Goal: Information Seeking & Learning: Stay updated

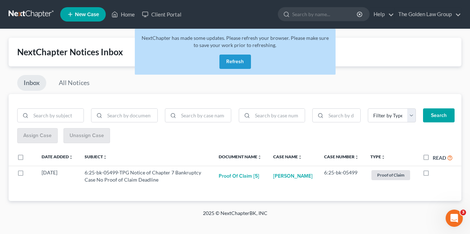
click at [225, 64] on button "Refresh" at bounding box center [235, 61] width 32 height 14
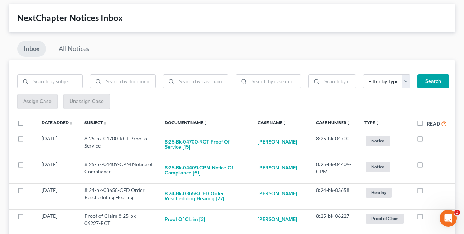
scroll to position [23, 0]
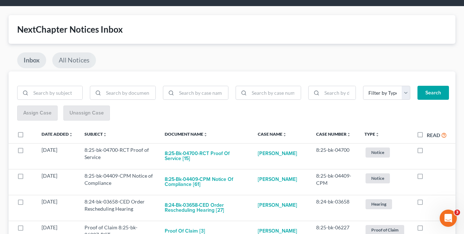
click at [79, 62] on link "All Notices" at bounding box center [74, 60] width 44 height 16
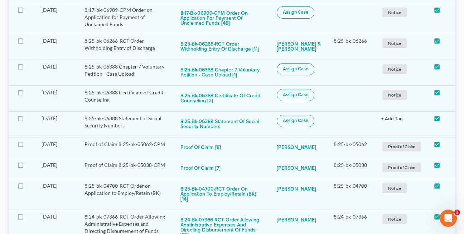
scroll to position [1169, 0]
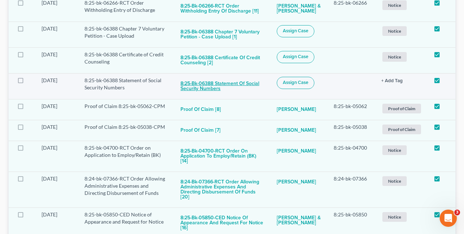
click at [192, 83] on button "8:25-bk-06388 Statement of Social Security Numbers" at bounding box center [223, 86] width 85 height 19
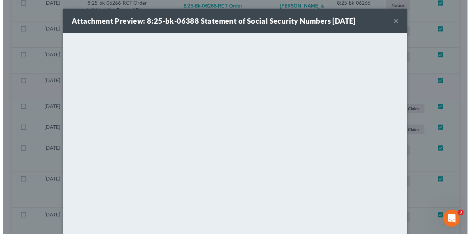
scroll to position [1152, 0]
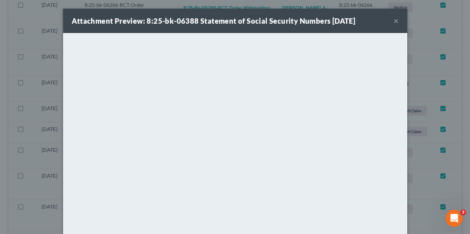
click at [393, 21] on button "×" at bounding box center [395, 20] width 5 height 9
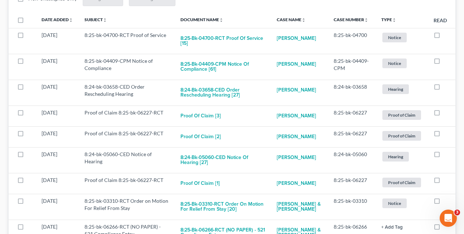
scroll to position [0, 0]
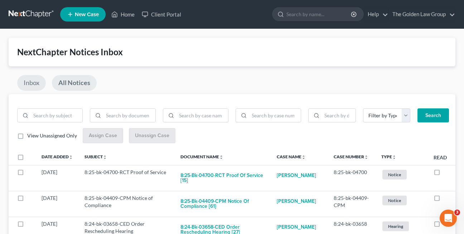
click at [35, 85] on link "Inbox" at bounding box center [31, 83] width 29 height 16
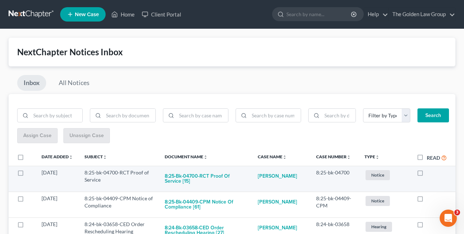
click at [427, 174] on label at bounding box center [427, 174] width 0 height 0
click at [430, 172] on input "checkbox" at bounding box center [432, 171] width 5 height 5
checkbox input "true"
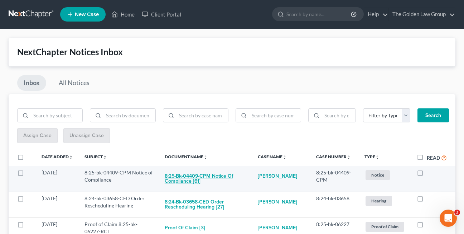
click at [194, 174] on button "8:25-bk-04409-CPM Notice of Compliance [61]" at bounding box center [206, 178] width 82 height 19
checkbox input "true"
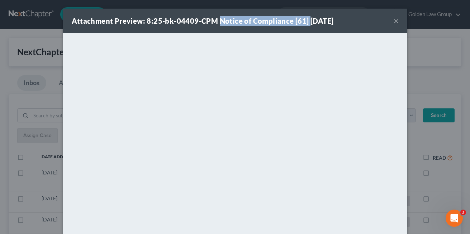
drag, startPoint x: 216, startPoint y: 23, endPoint x: 303, endPoint y: 21, distance: 87.4
click at [303, 21] on strong "Attachment Preview: 8:25-bk-04409-CPM Notice of Compliance [61] [DATE]" at bounding box center [203, 20] width 262 height 9
drag, startPoint x: 303, startPoint y: 21, endPoint x: 297, endPoint y: 19, distance: 6.7
copy strong "Notice of Compliance [61]"
click at [393, 22] on button "×" at bounding box center [395, 20] width 5 height 9
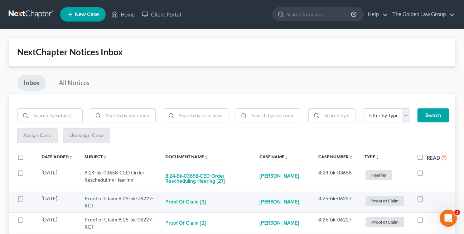
click at [427, 200] on label at bounding box center [427, 200] width 0 height 0
click at [430, 199] on input "checkbox" at bounding box center [432, 197] width 5 height 5
checkbox input "true"
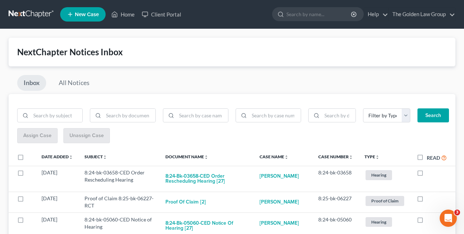
click at [427, 200] on label at bounding box center [427, 200] width 0 height 0
click at [430, 199] on input "checkbox" at bounding box center [432, 197] width 5 height 5
checkbox input "true"
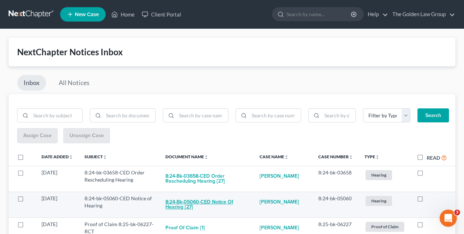
click at [184, 204] on button "8:24-bk-05060-CED Notice of Hearing [27]" at bounding box center [207, 204] width 83 height 19
checkbox input "true"
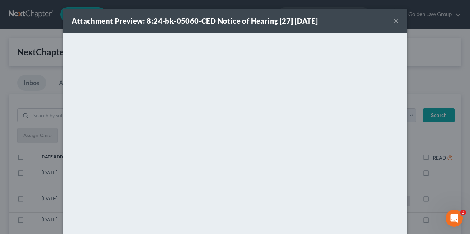
click at [393, 19] on button "×" at bounding box center [395, 20] width 5 height 9
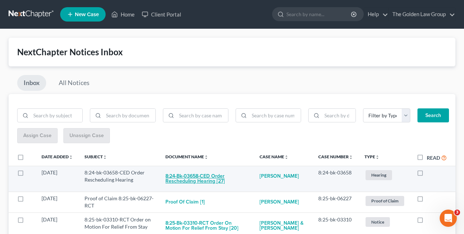
click at [197, 180] on button "8:24-bk-03658-CED Order Rescheduling Hearing [27]" at bounding box center [207, 178] width 83 height 19
checkbox input "true"
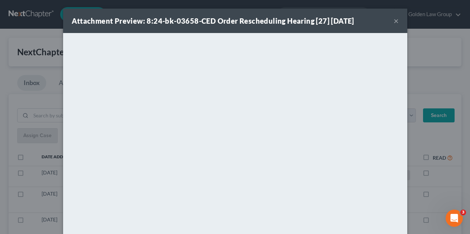
click at [394, 21] on button "×" at bounding box center [395, 20] width 5 height 9
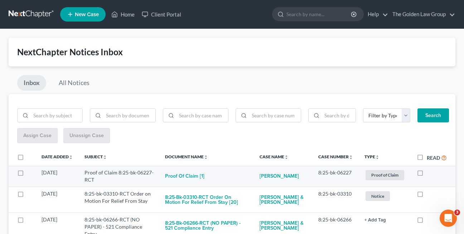
click at [427, 174] on label at bounding box center [427, 174] width 0 height 0
click at [430, 173] on input "checkbox" at bounding box center [432, 171] width 5 height 5
checkbox input "true"
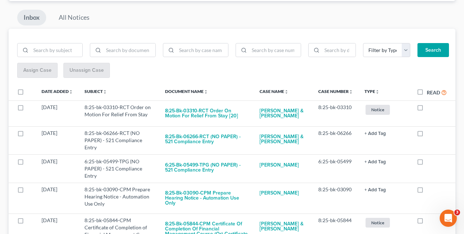
scroll to position [66, 0]
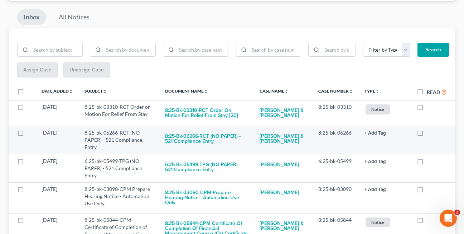
click at [427, 134] on label at bounding box center [427, 134] width 0 height 0
click at [430, 134] on input "checkbox" at bounding box center [432, 131] width 5 height 5
checkbox input "true"
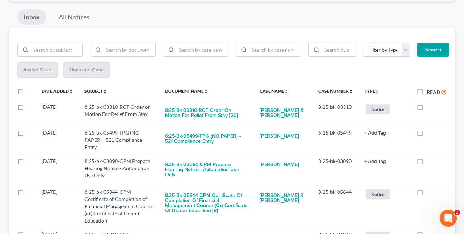
click at [427, 134] on label at bounding box center [427, 134] width 0 height 0
click at [430, 134] on input "checkbox" at bounding box center [432, 131] width 5 height 5
checkbox input "true"
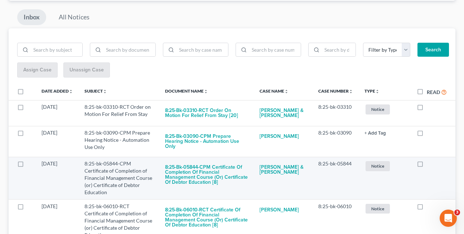
click at [427, 165] on label at bounding box center [427, 165] width 0 height 0
click at [430, 162] on input "checkbox" at bounding box center [432, 162] width 5 height 5
checkbox input "true"
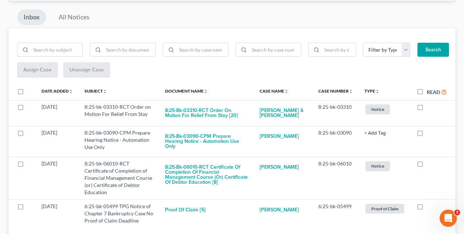
click at [427, 165] on label at bounding box center [427, 165] width 0 height 0
click at [430, 162] on input "checkbox" at bounding box center [432, 162] width 5 height 5
checkbox input "true"
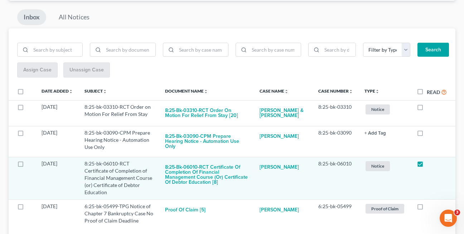
scroll to position [52, 0]
